Goal: Information Seeking & Learning: Learn about a topic

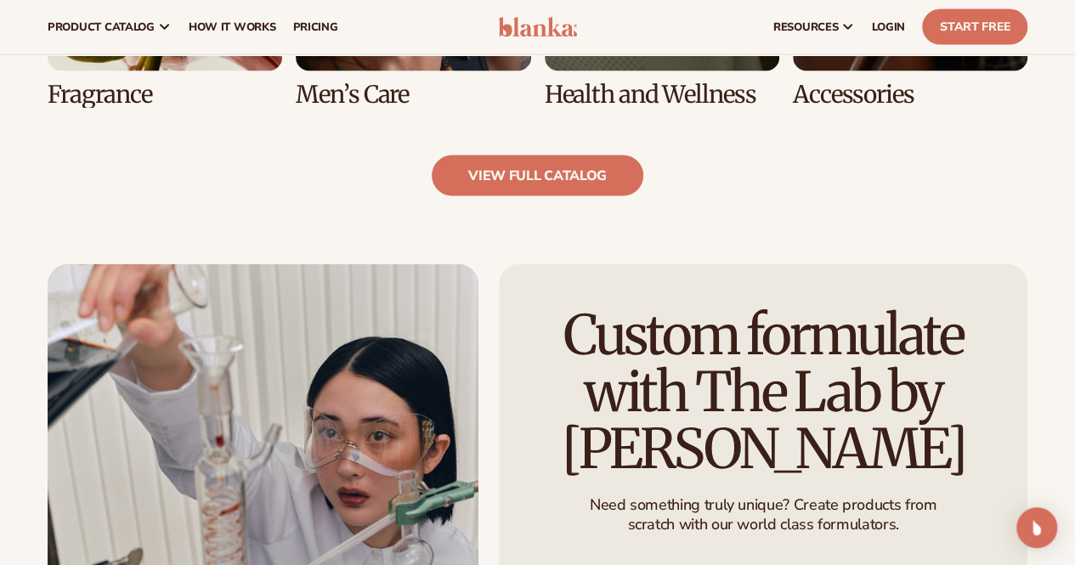
scroll to position [1689, 0]
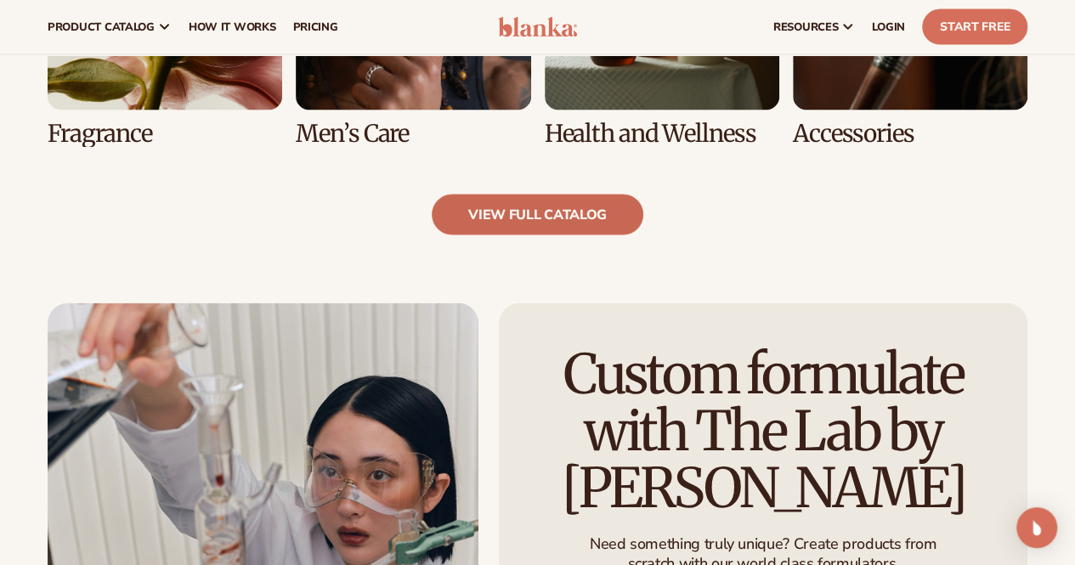
click at [501, 195] on link "view full catalog" at bounding box center [538, 215] width 212 height 41
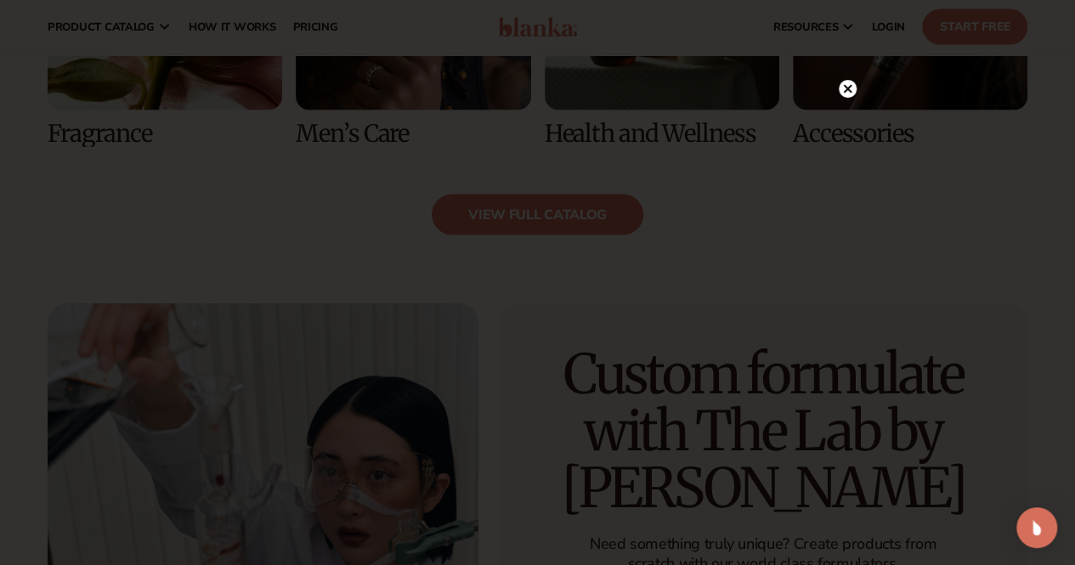
click at [845, 89] on circle at bounding box center [848, 89] width 18 height 18
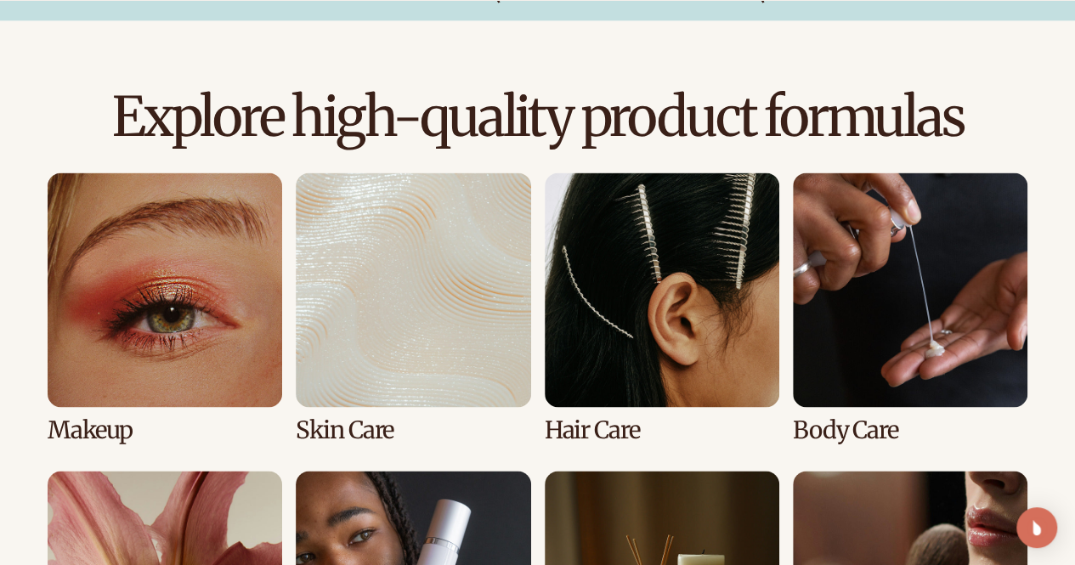
scroll to position [1264, 0]
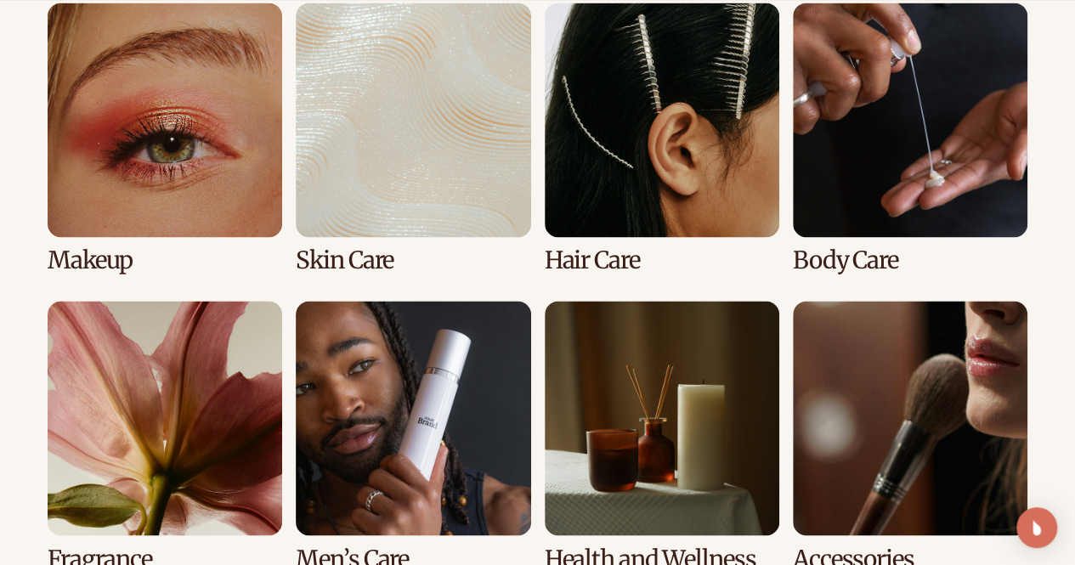
click at [169, 220] on link "1 / 8" at bounding box center [165, 138] width 235 height 271
click at [137, 209] on link "1 / 8" at bounding box center [165, 138] width 235 height 271
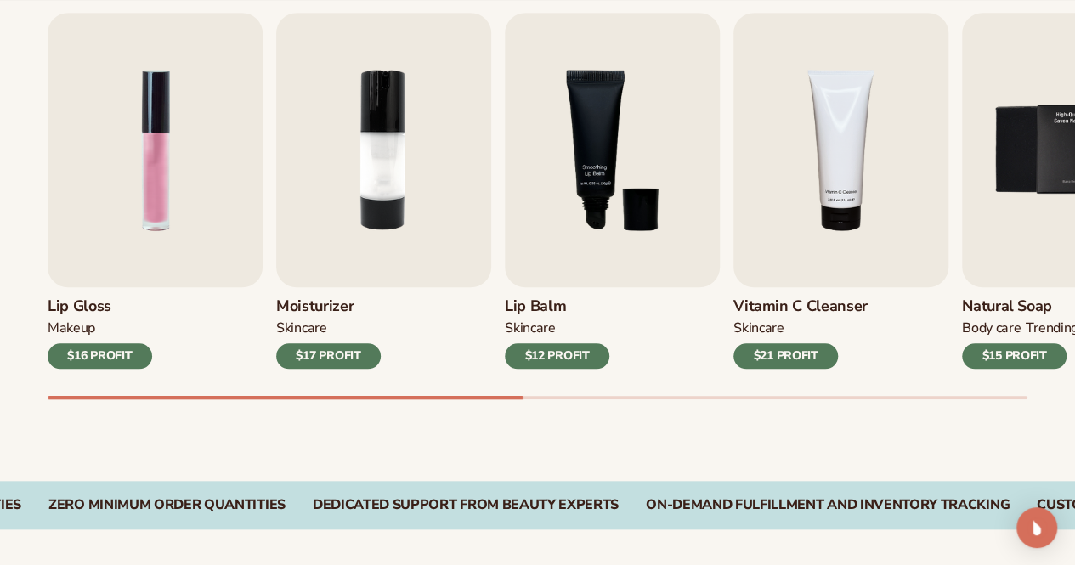
scroll to position [595, 0]
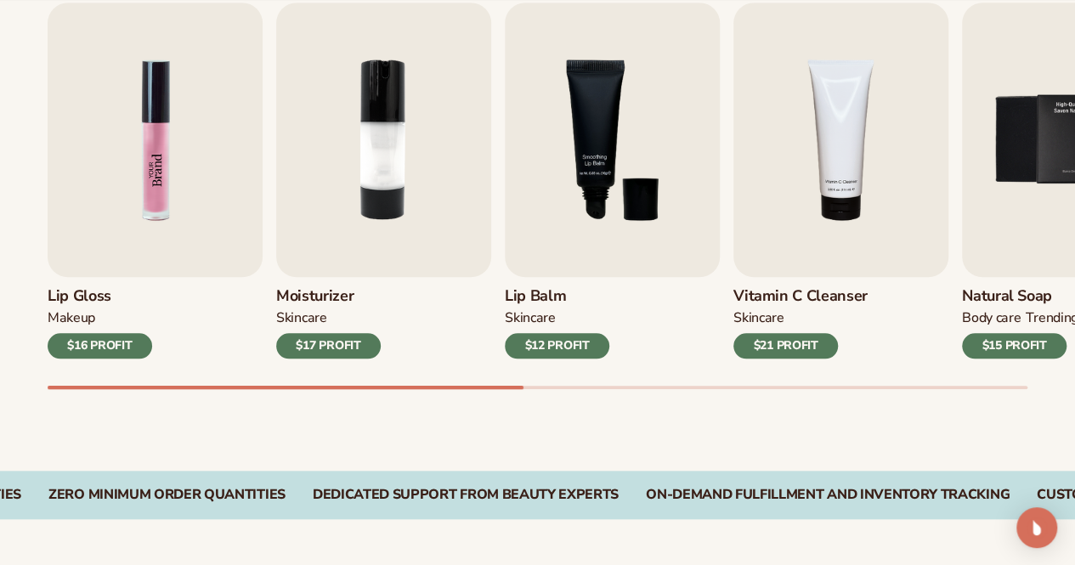
click at [164, 254] on img "1 / 9" at bounding box center [155, 140] width 215 height 275
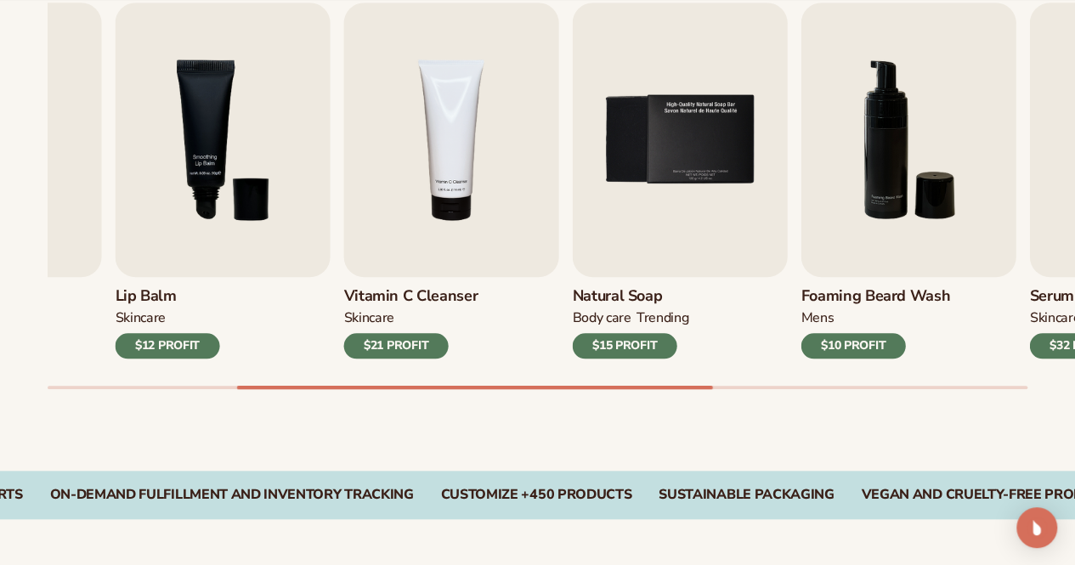
click at [306, 354] on div "Lip Gloss MAKEUP $16 PROFIT Moisturizer SKINCARE $17 PROFIT SKINCARE mens" at bounding box center [562, 196] width 1028 height 387
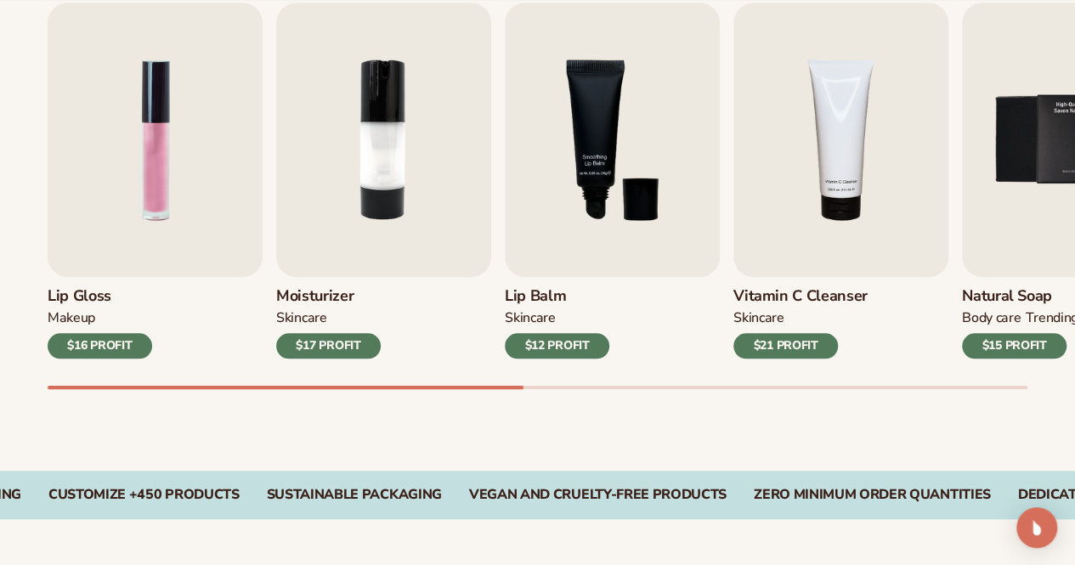
drag, startPoint x: 418, startPoint y: 394, endPoint x: 308, endPoint y: 375, distance: 112.1
click at [316, 390] on div "Best sellers Private label vegan cosmetic products to start your beauty and sel…" at bounding box center [537, 165] width 1075 height 609
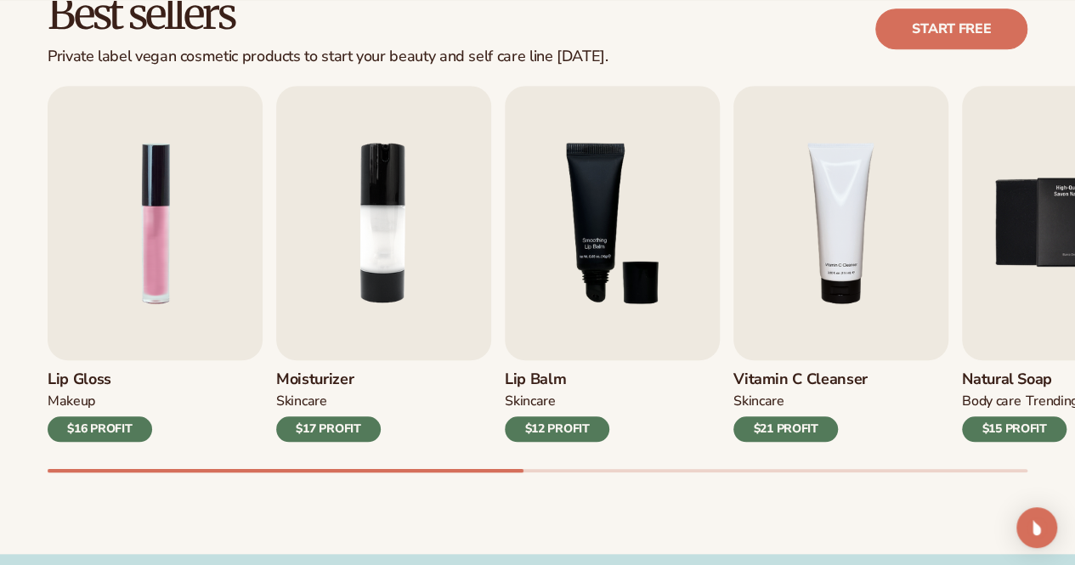
scroll to position [566, 0]
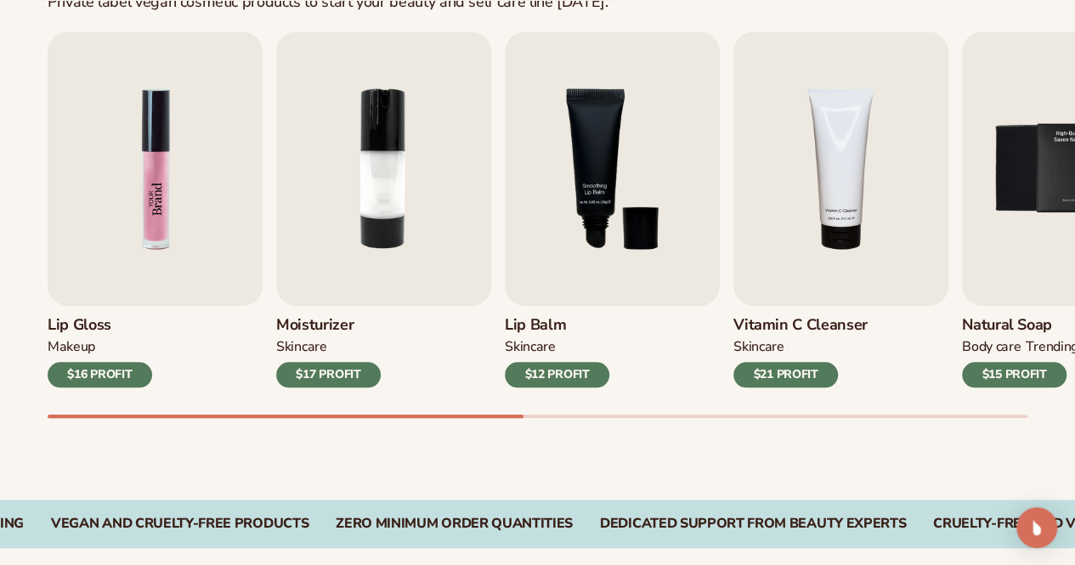
click at [213, 241] on img "1 / 9" at bounding box center [155, 168] width 215 height 275
